Goal: Transaction & Acquisition: Book appointment/travel/reservation

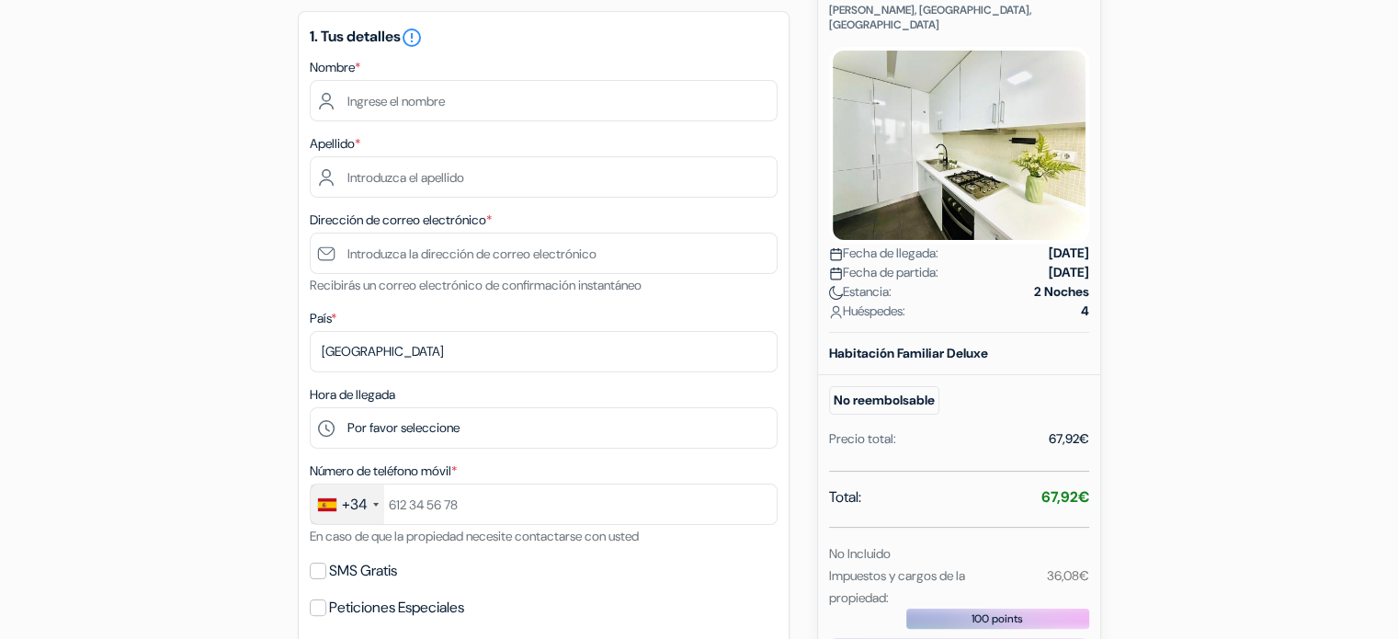
scroll to position [276, 0]
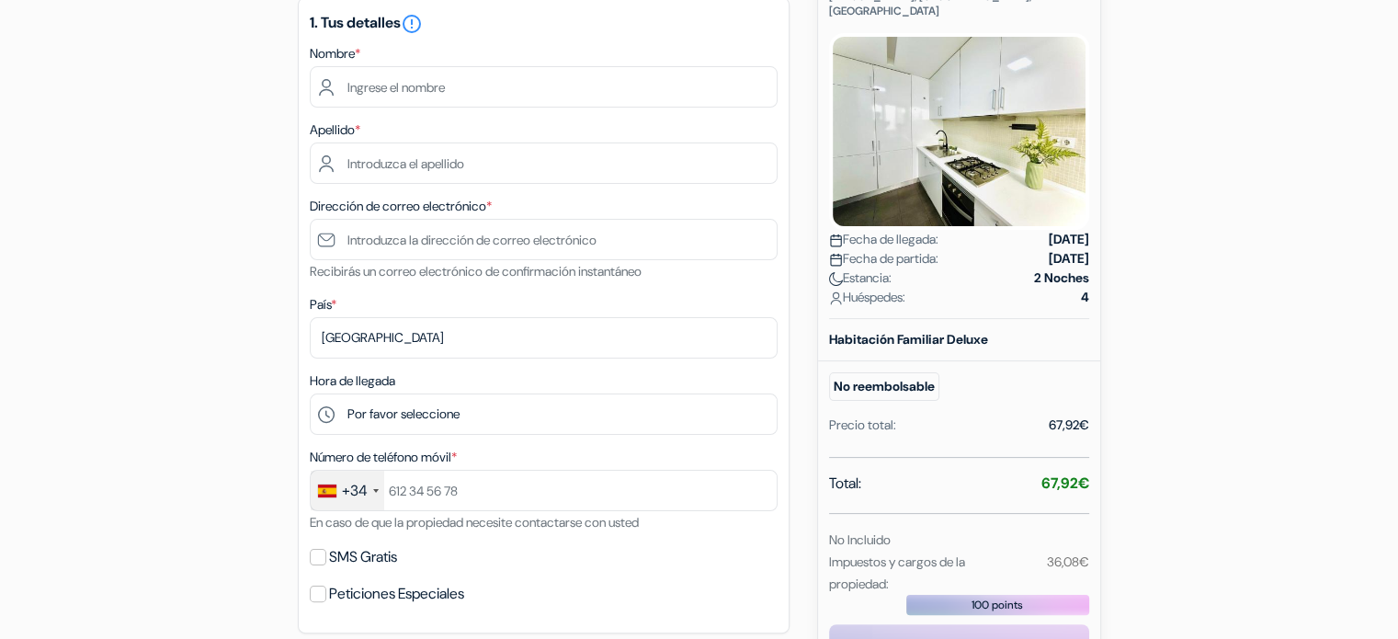
click at [834, 233] on img at bounding box center [836, 240] width 14 height 14
click at [835, 253] on img at bounding box center [836, 260] width 14 height 14
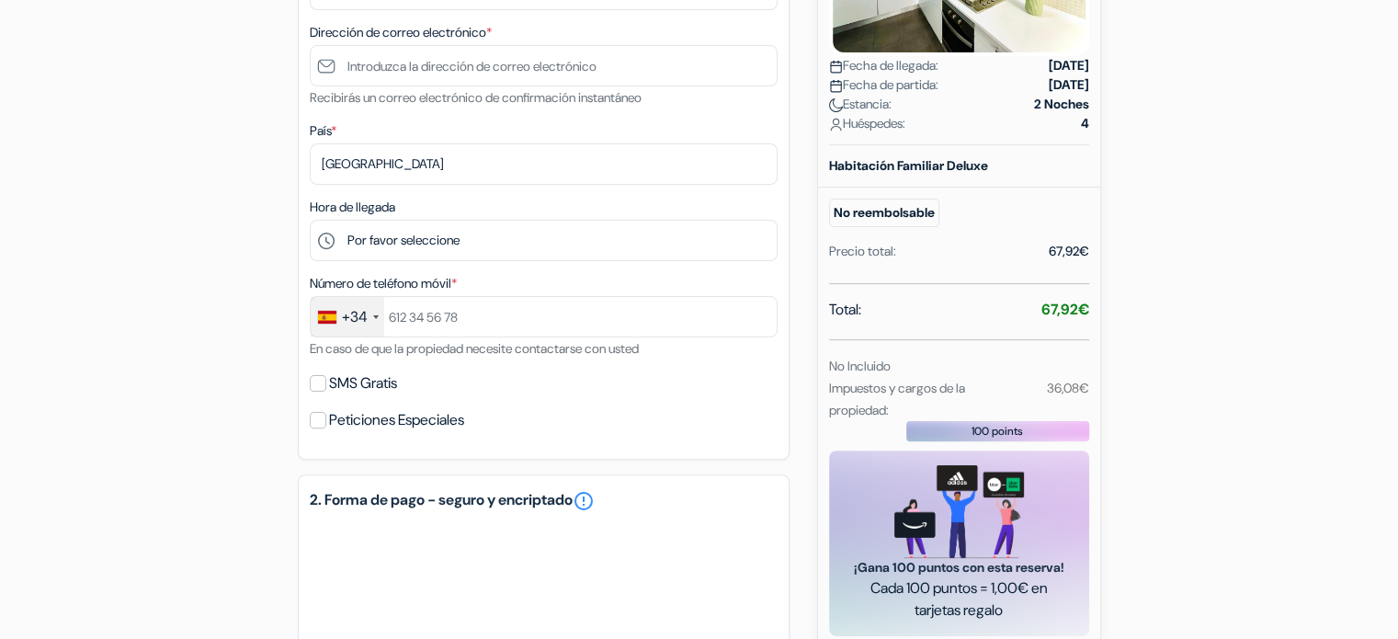
scroll to position [459, 0]
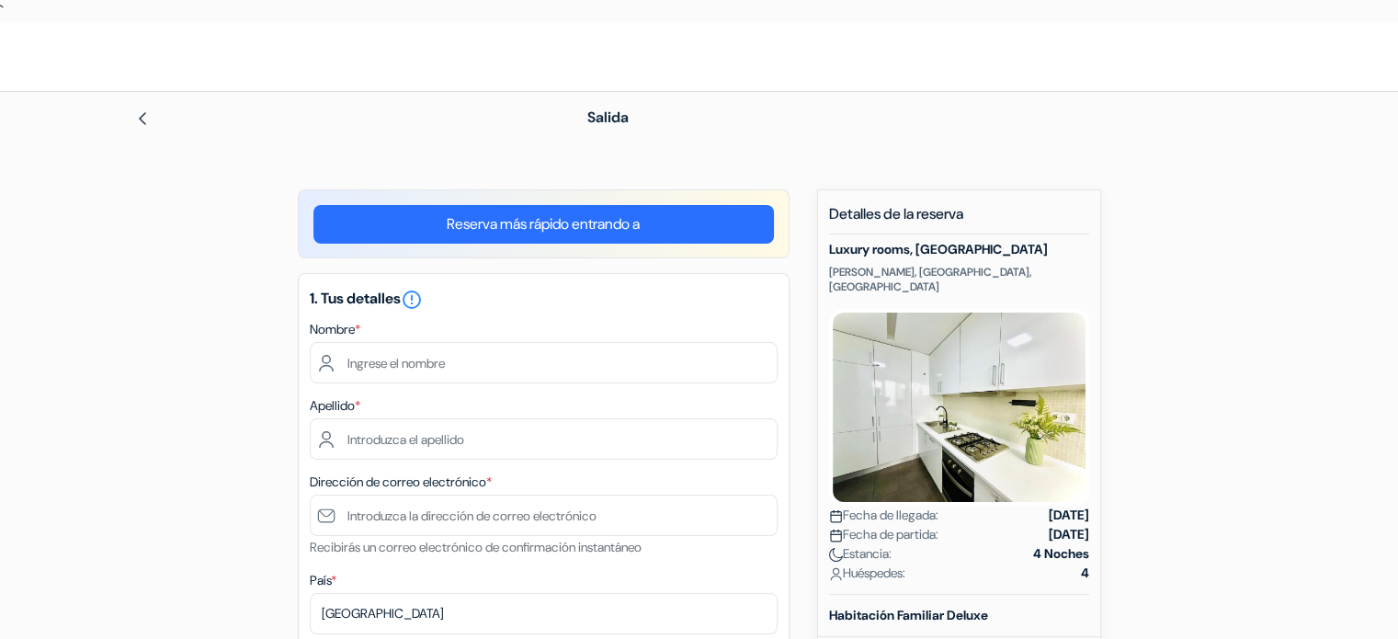
drag, startPoint x: 617, startPoint y: 231, endPoint x: 561, endPoint y: 223, distance: 55.6
click at [561, 223] on link "Reserva más rápido entrando a" at bounding box center [543, 224] width 460 height 39
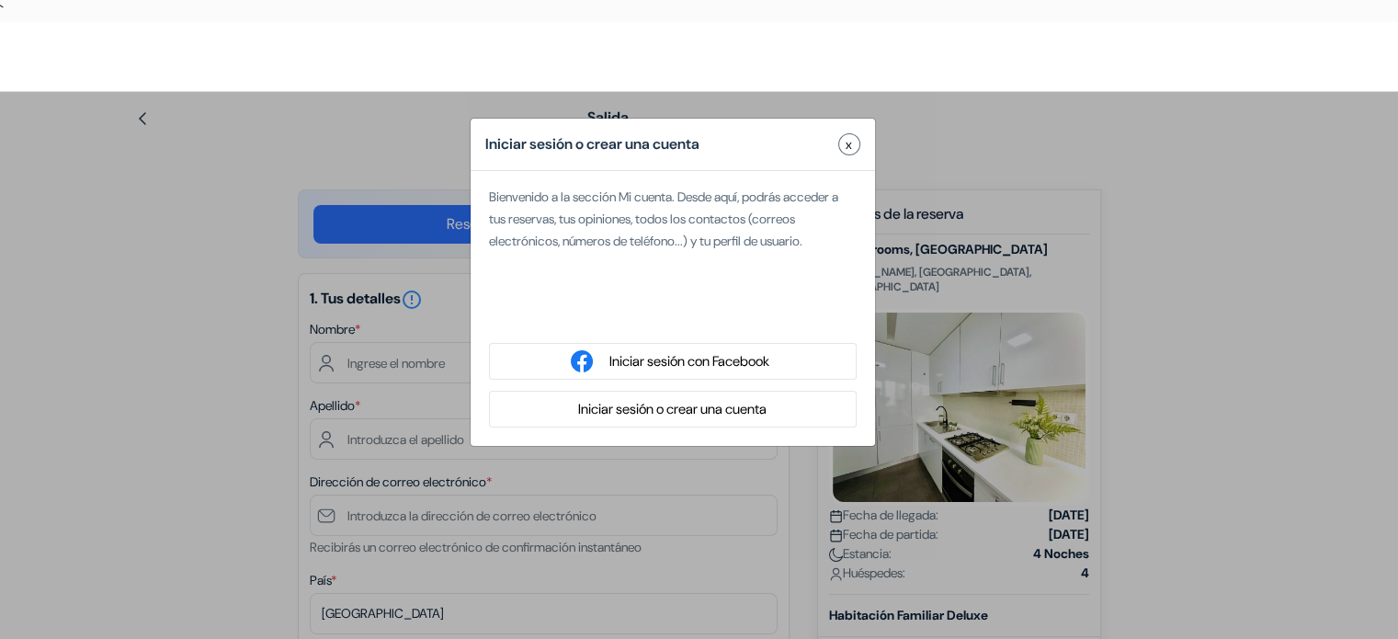
click at [845, 142] on span "x" at bounding box center [848, 144] width 6 height 19
